Goal: Task Accomplishment & Management: Manage account settings

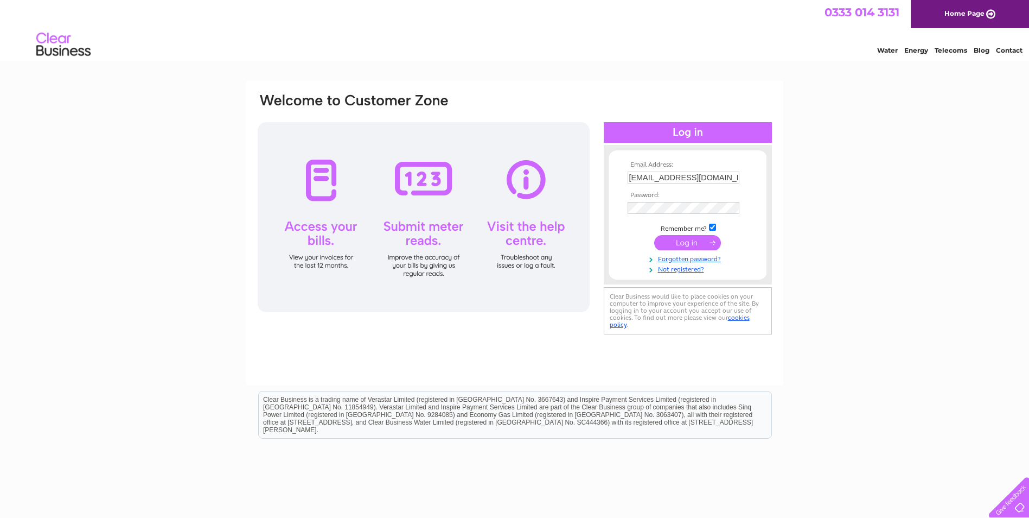
click at [676, 244] on input "submit" at bounding box center [687, 242] width 67 height 15
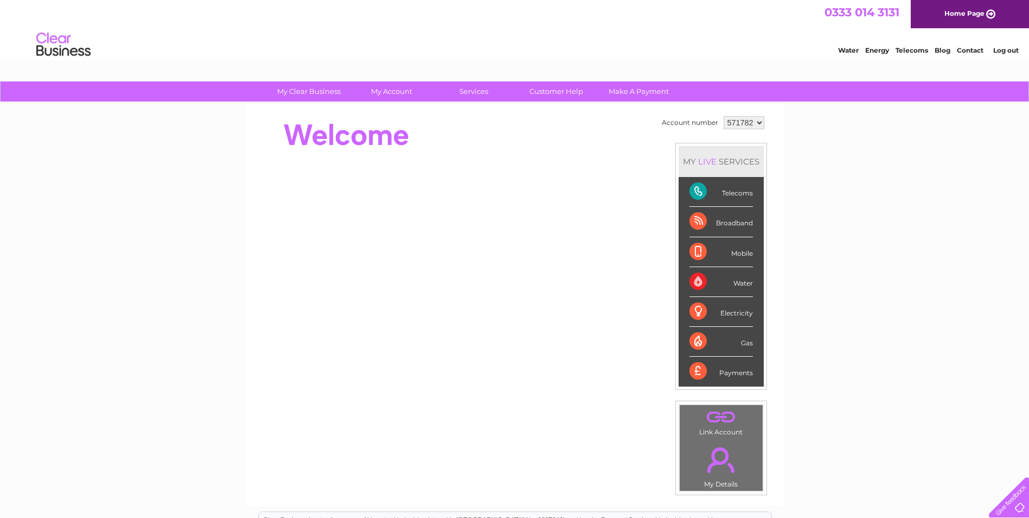
click at [719, 476] on link "." at bounding box center [722, 460] width 78 height 38
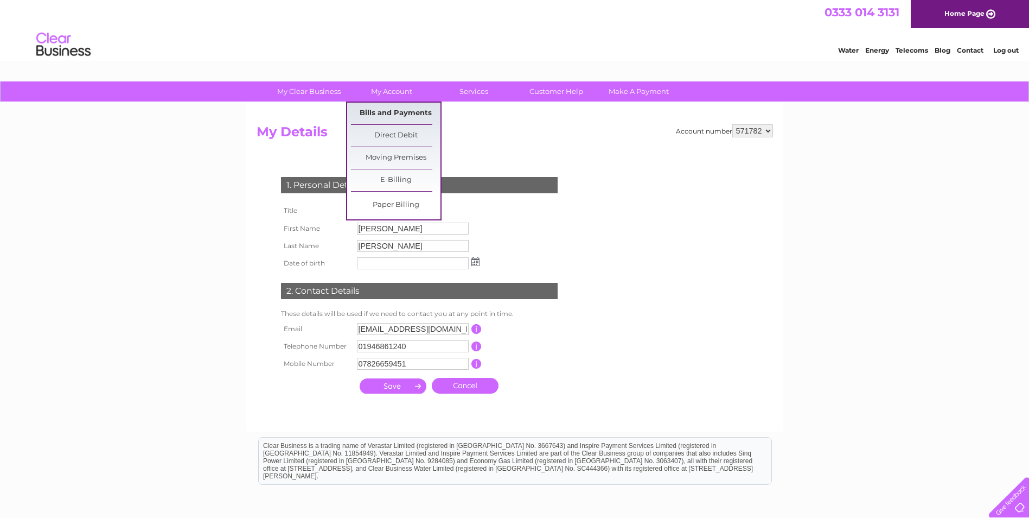
click at [399, 109] on link "Bills and Payments" at bounding box center [396, 114] width 90 height 22
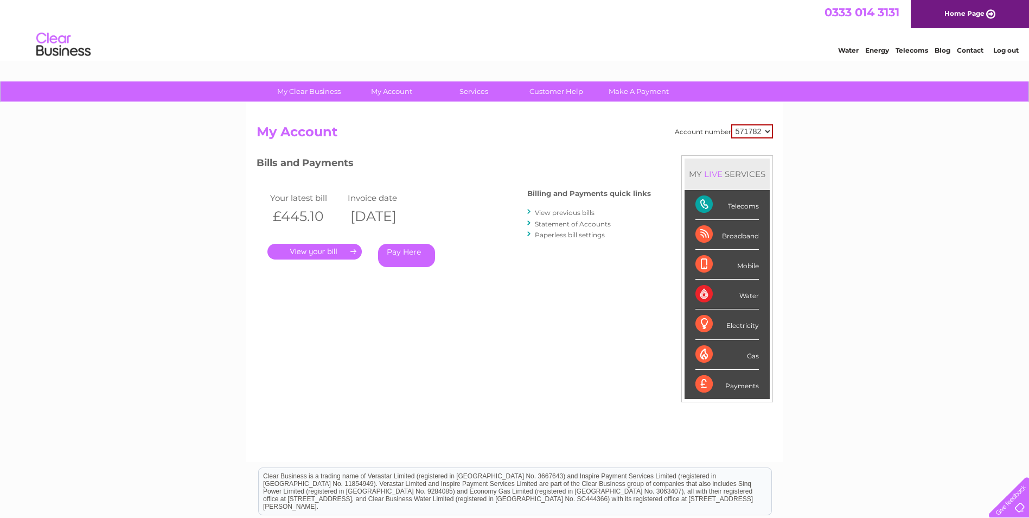
click at [327, 256] on link "." at bounding box center [315, 252] width 94 height 16
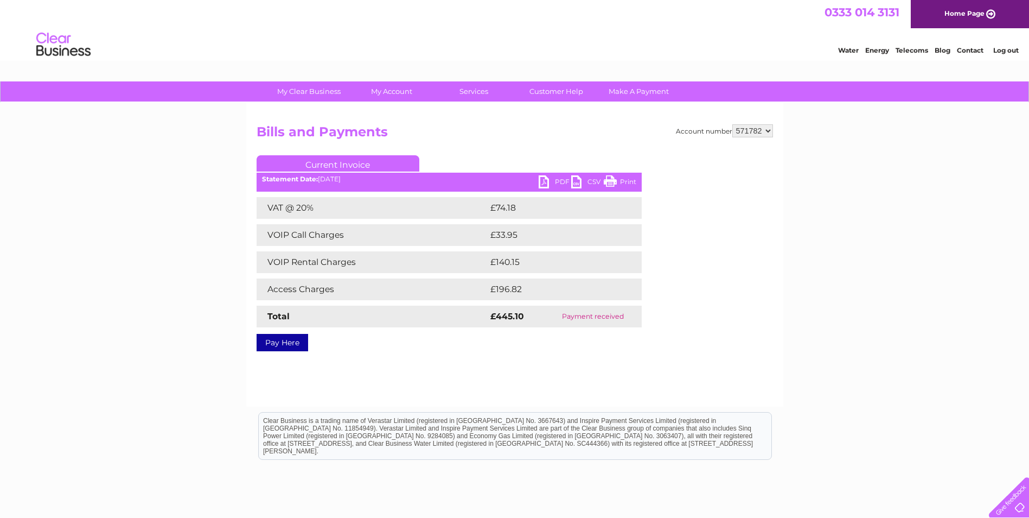
click at [559, 181] on link "PDF" at bounding box center [555, 183] width 33 height 16
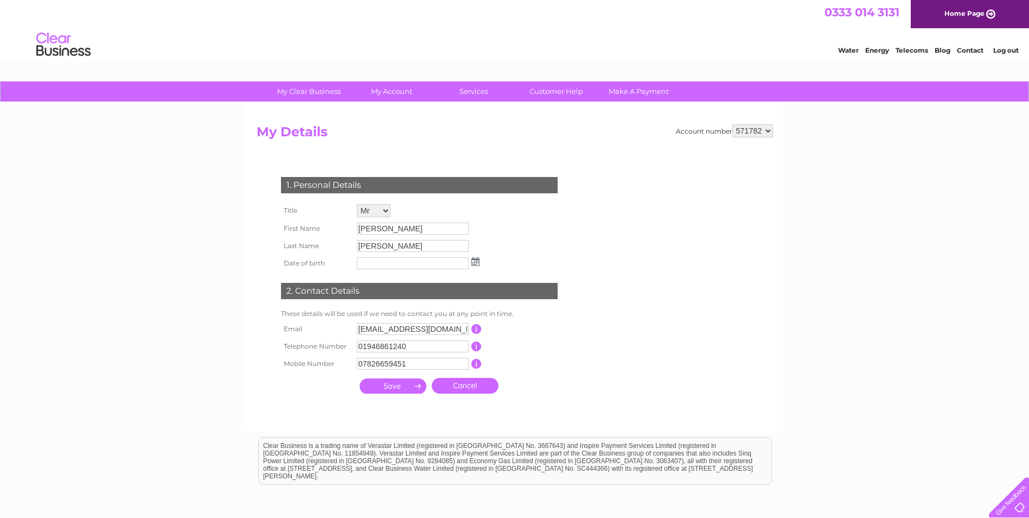
click at [456, 384] on link "Cancel" at bounding box center [465, 386] width 67 height 16
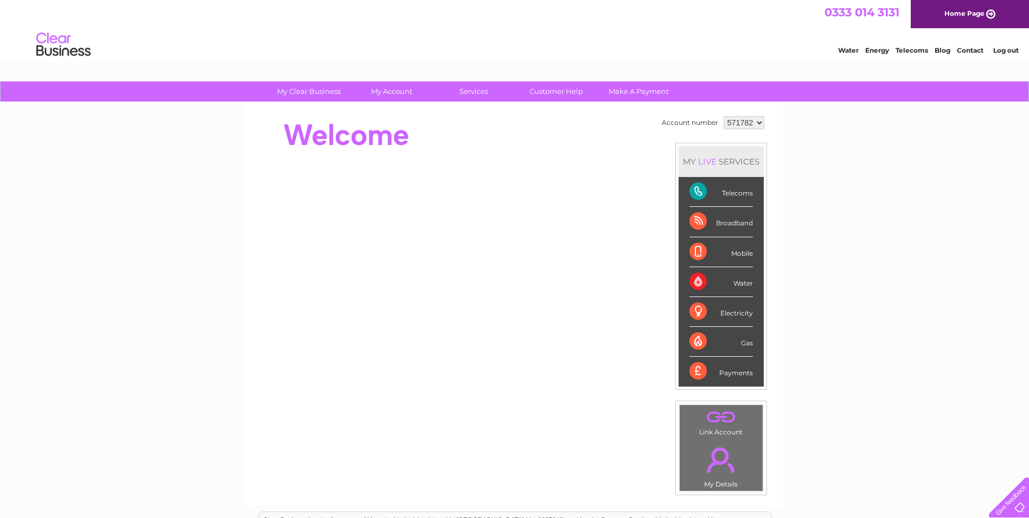
click at [721, 418] on link "." at bounding box center [722, 417] width 78 height 19
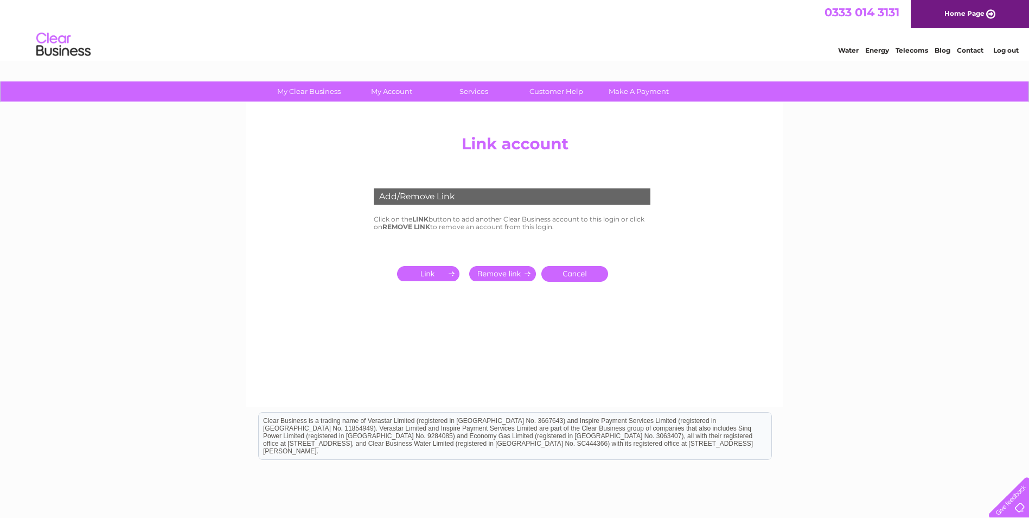
click at [431, 270] on input "submit" at bounding box center [430, 273] width 67 height 15
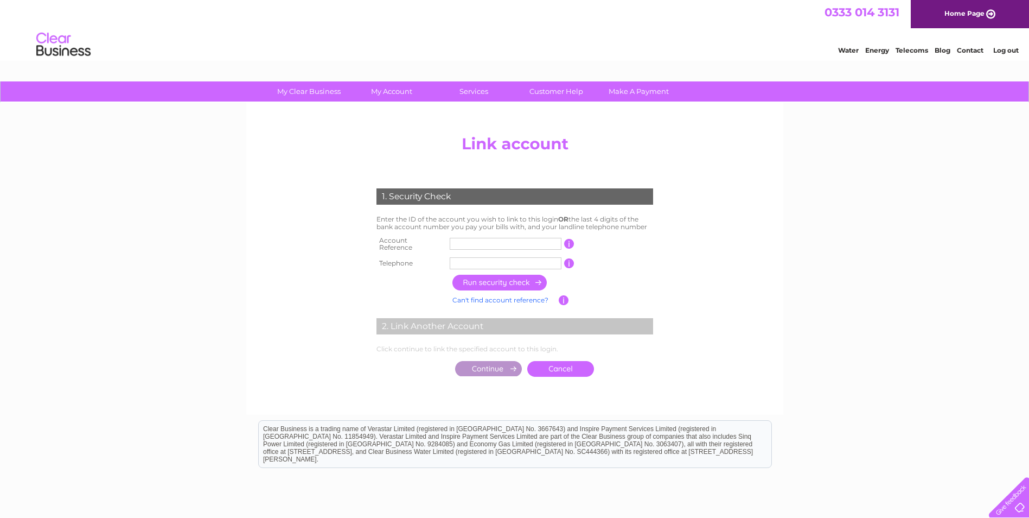
click at [469, 239] on input "text" at bounding box center [506, 244] width 112 height 12
drag, startPoint x: 475, startPoint y: 241, endPoint x: 485, endPoint y: 241, distance: 9.8
click at [475, 241] on input "text" at bounding box center [506, 244] width 112 height 12
paste input "V"
type input "VFS93757"
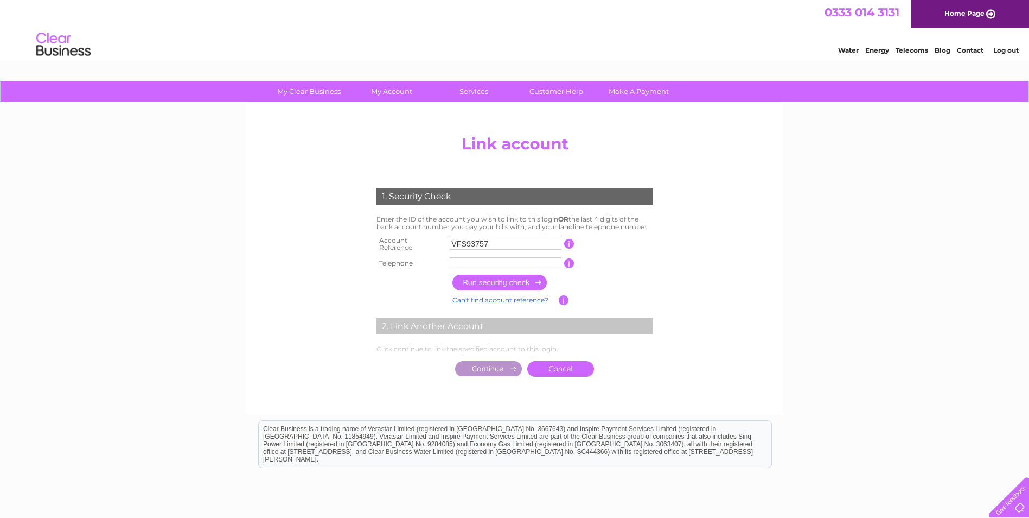
click at [469, 261] on input "text" at bounding box center [506, 263] width 112 height 12
type input "01392342100"
click at [494, 277] on input "button" at bounding box center [501, 283] width 96 height 16
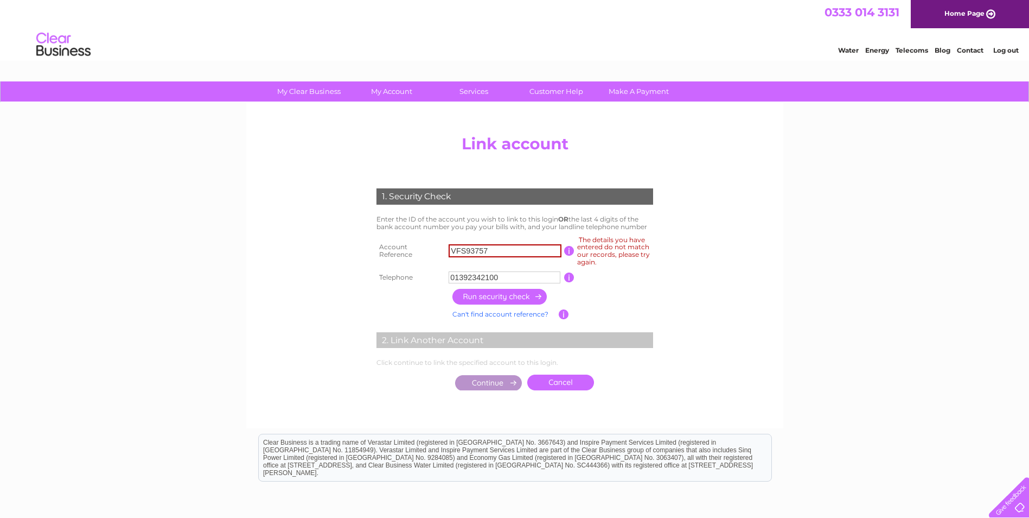
drag, startPoint x: 500, startPoint y: 249, endPoint x: 348, endPoint y: 247, distance: 152.0
click at [349, 247] on center "Add/Remove Link Click on the LINK button to add another Clear Business account …" at bounding box center [515, 274] width 517 height 288
type input "CB571782"
click at [529, 296] on input "button" at bounding box center [501, 297] width 96 height 16
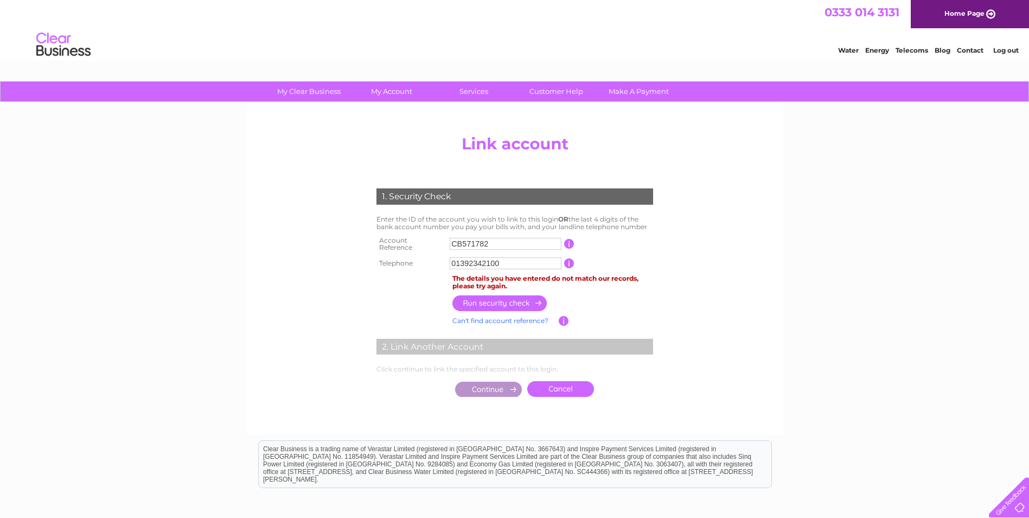
click at [550, 382] on link "Cancel" at bounding box center [560, 389] width 67 height 16
